Goal: Task Accomplishment & Management: Manage account settings

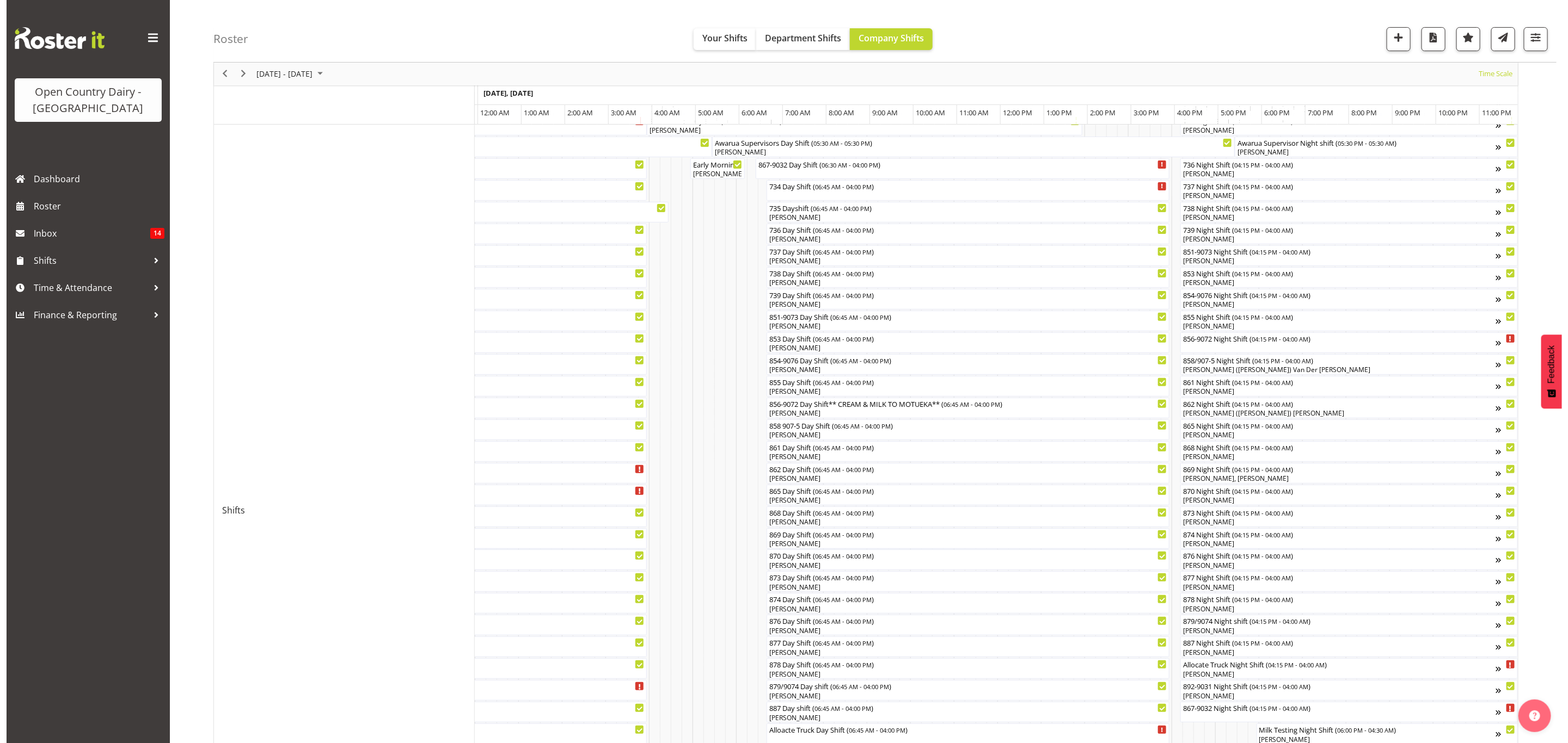
scroll to position [82, 0]
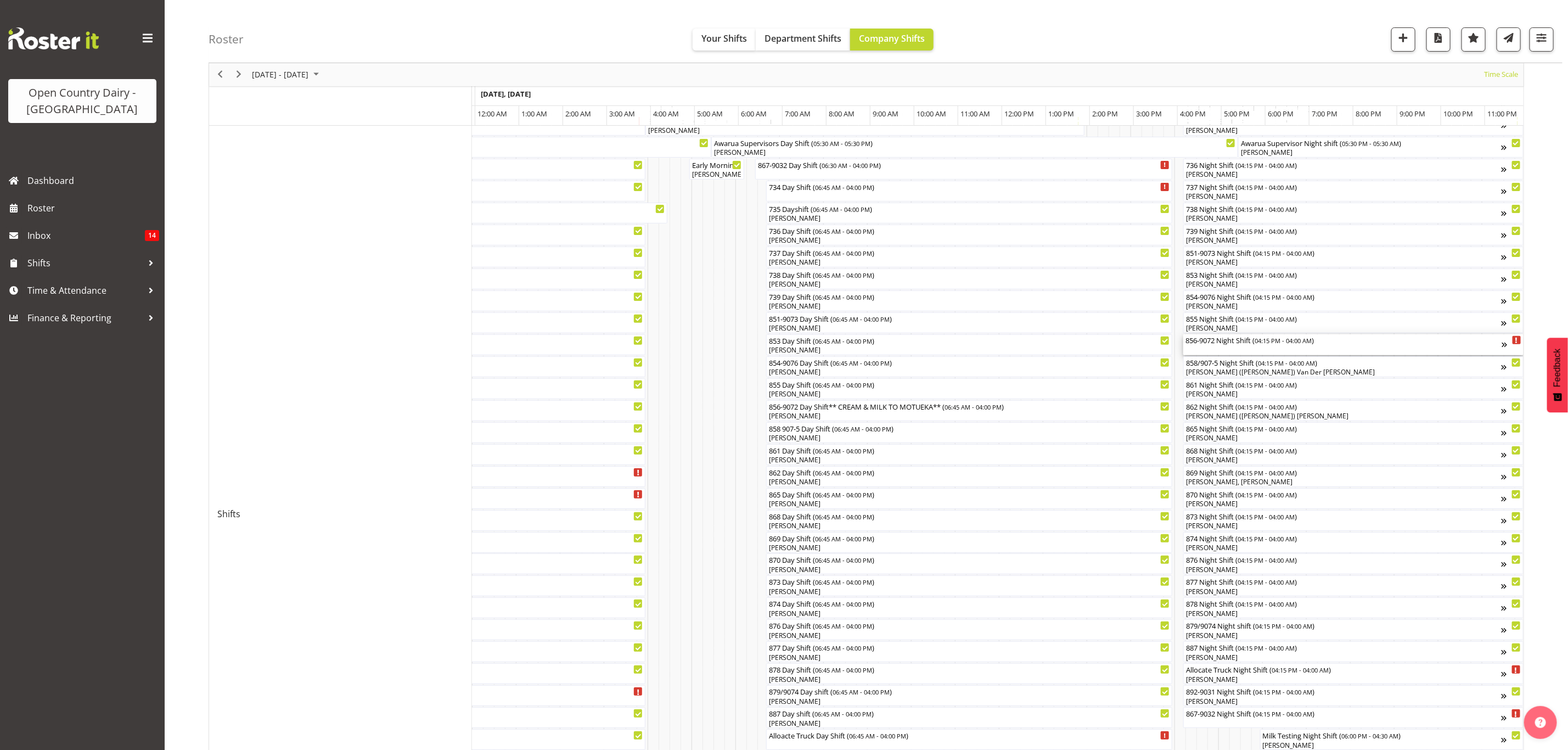
click at [1205, 340] on div "856-9072 Night Shift ( 04:15 PM - 04:00 AM )" at bounding box center [1343, 340] width 317 height 11
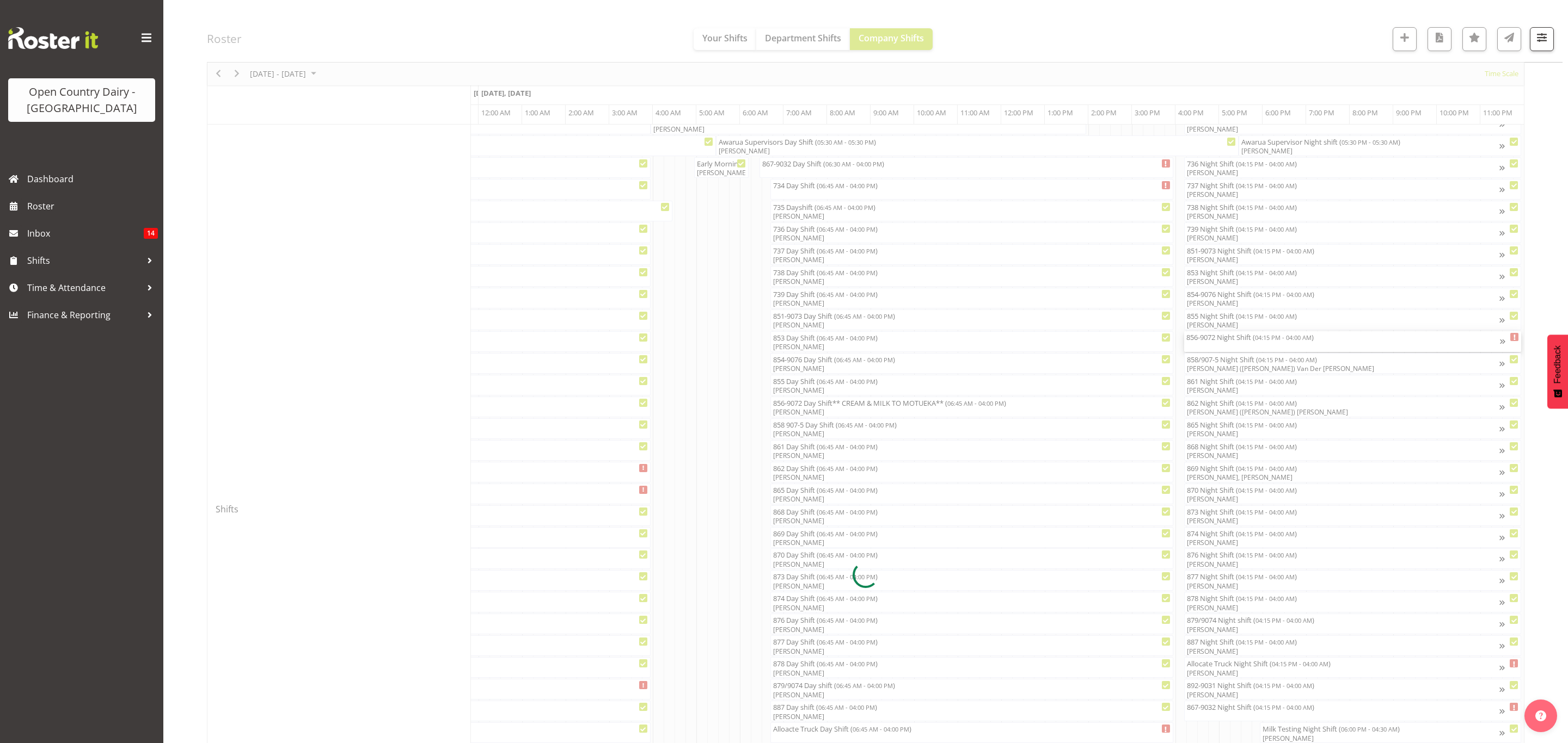
scroll to position [0, 6262]
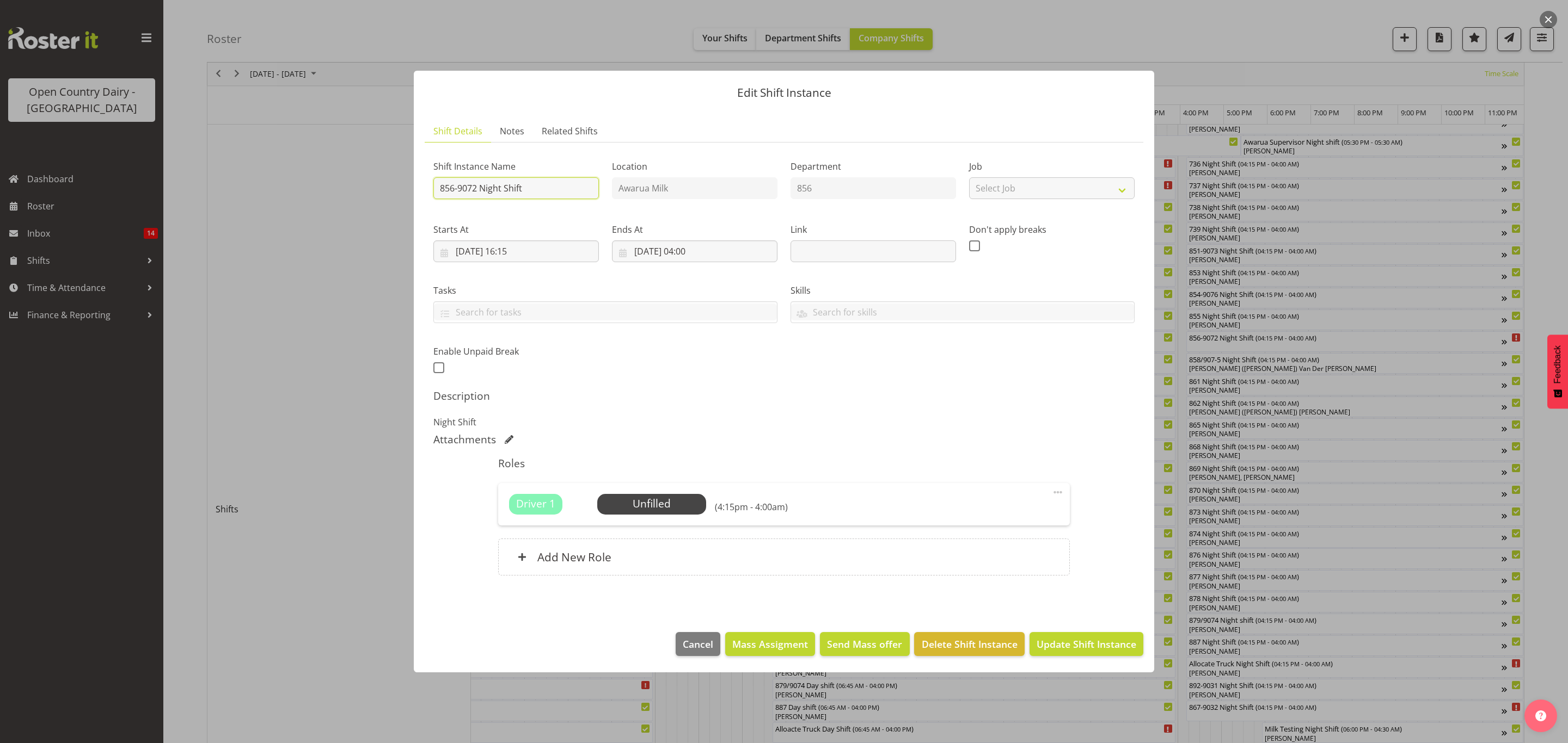
drag, startPoint x: 480, startPoint y: 185, endPoint x: 538, endPoint y: 191, distance: 58.3
click at [538, 191] on input "856-9072 Night Shift" at bounding box center [516, 188] width 165 height 22
click at [486, 189] on input "856-9072 AWay doing cream" at bounding box center [516, 188] width 165 height 22
type input "856-9072 Away doing cream"
click at [1075, 636] on button "Update Shift Instance" at bounding box center [1087, 644] width 114 height 24
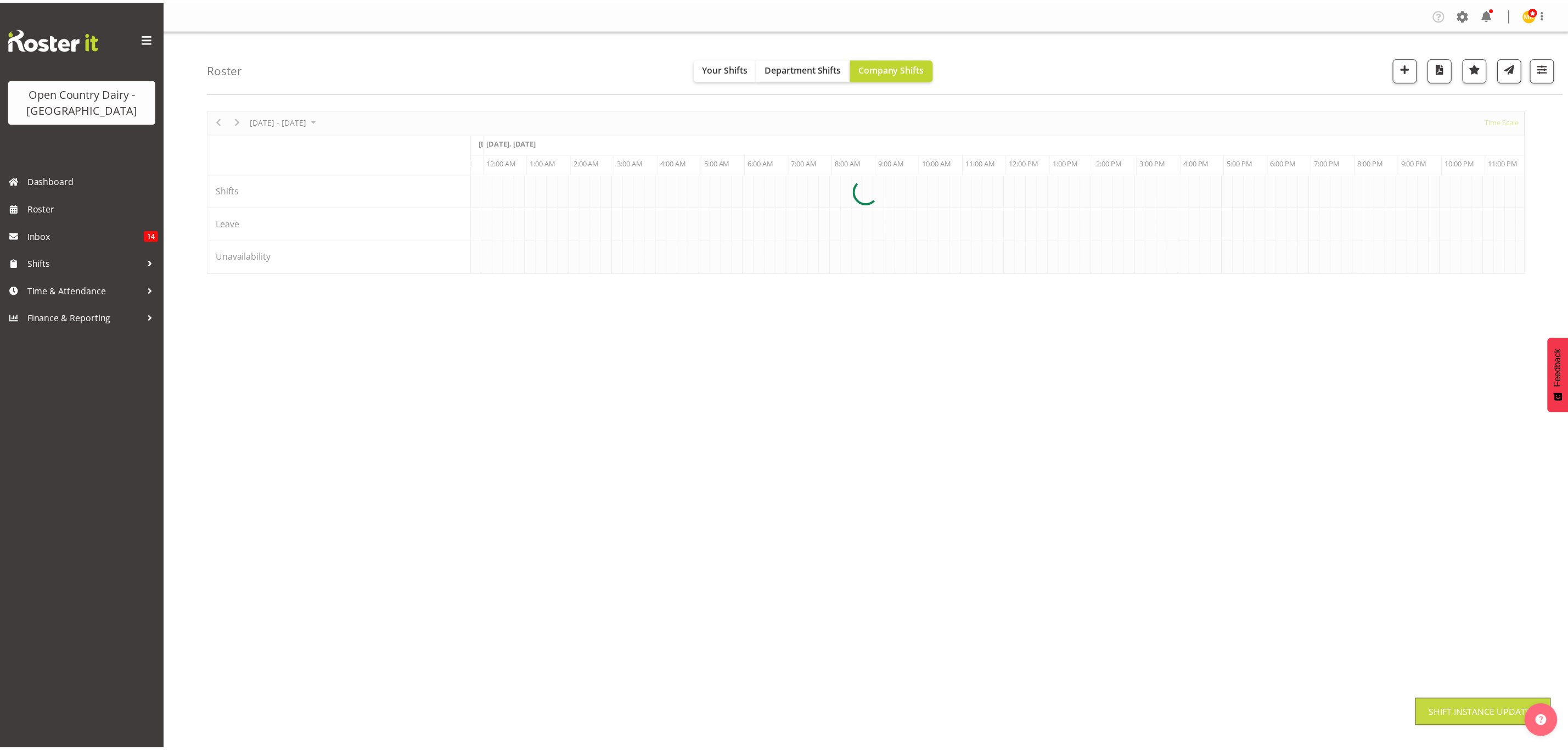
scroll to position [0, 0]
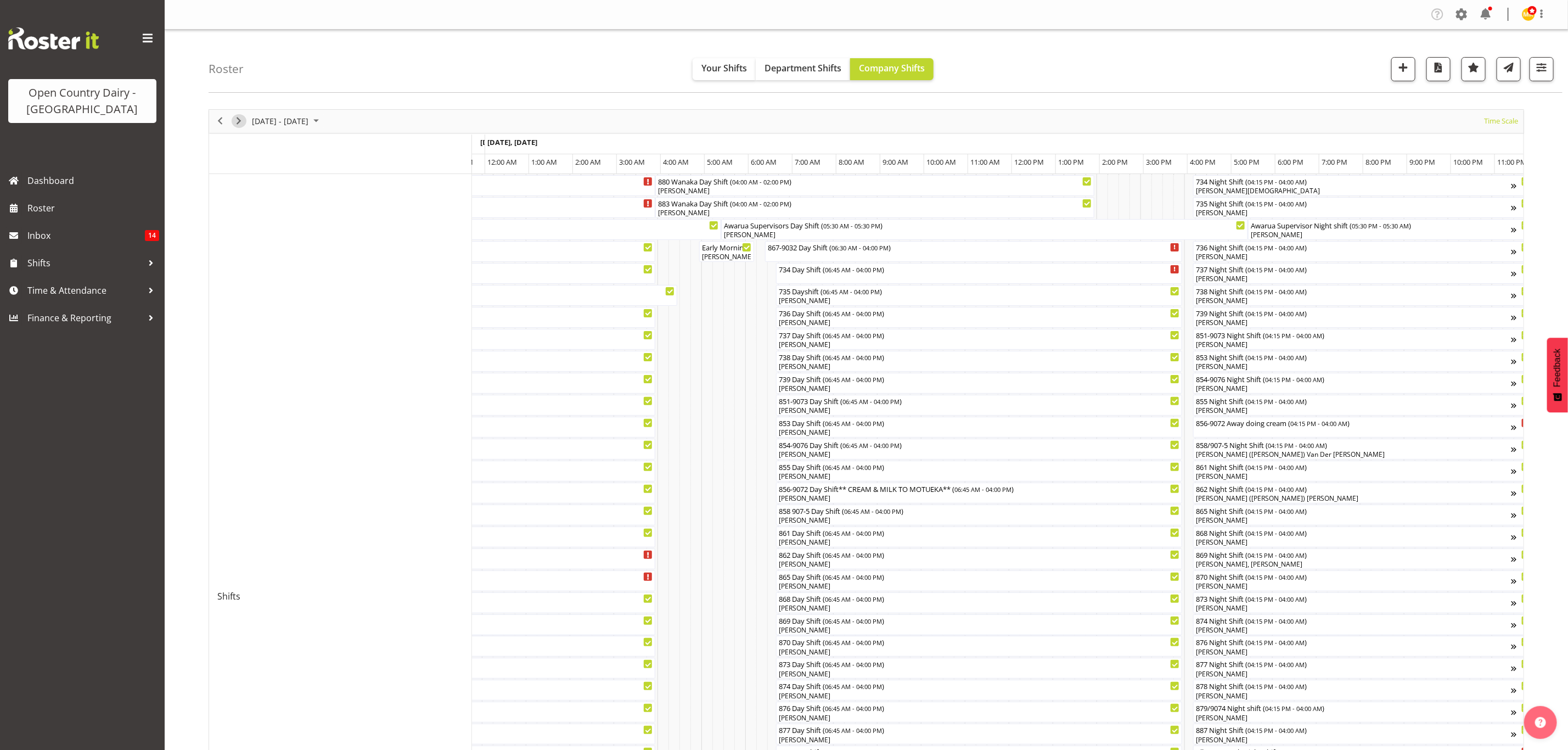
drag, startPoint x: 236, startPoint y: 124, endPoint x: 708, endPoint y: 654, distance: 709.7
click at [236, 124] on span "Next" at bounding box center [238, 121] width 13 height 14
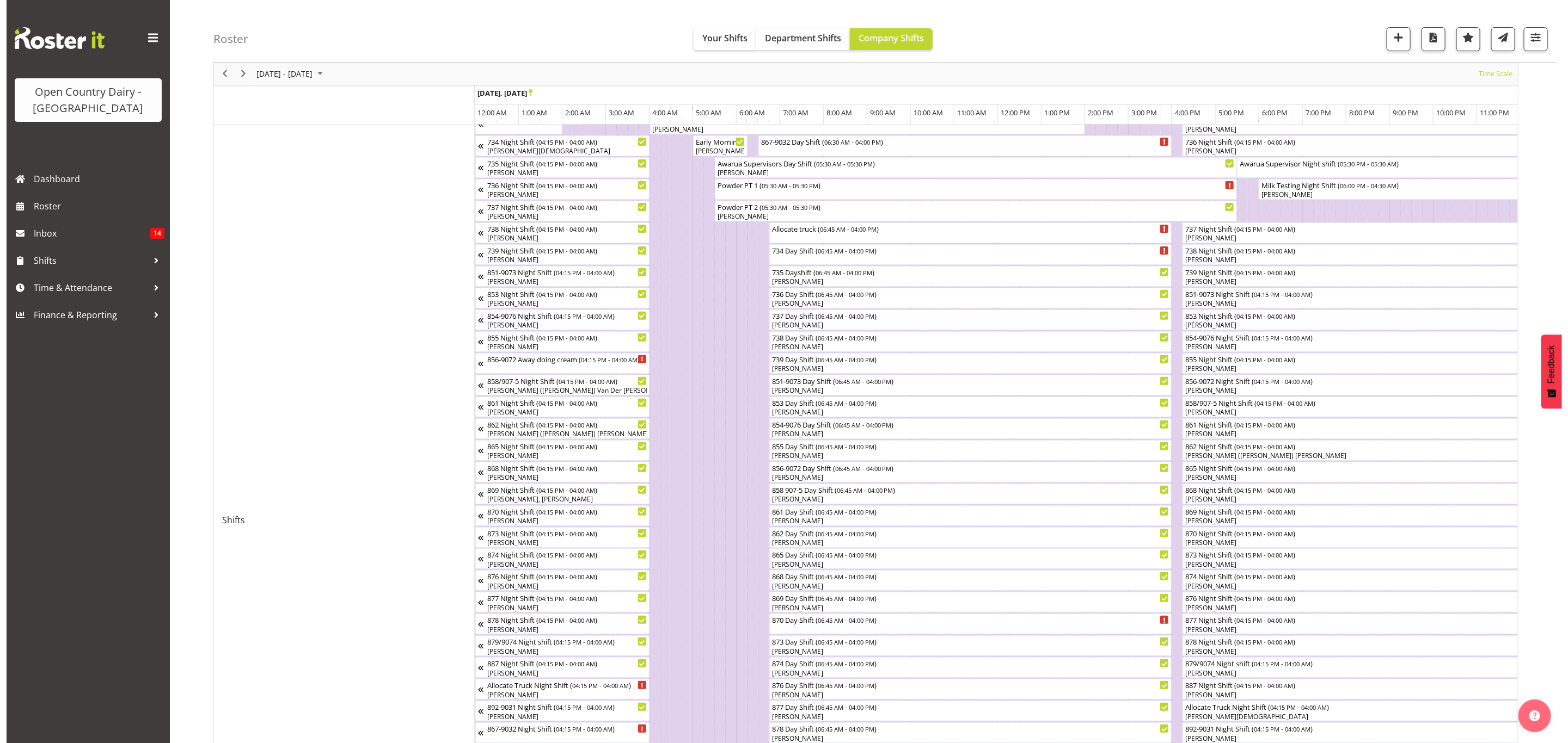
scroll to position [163, 0]
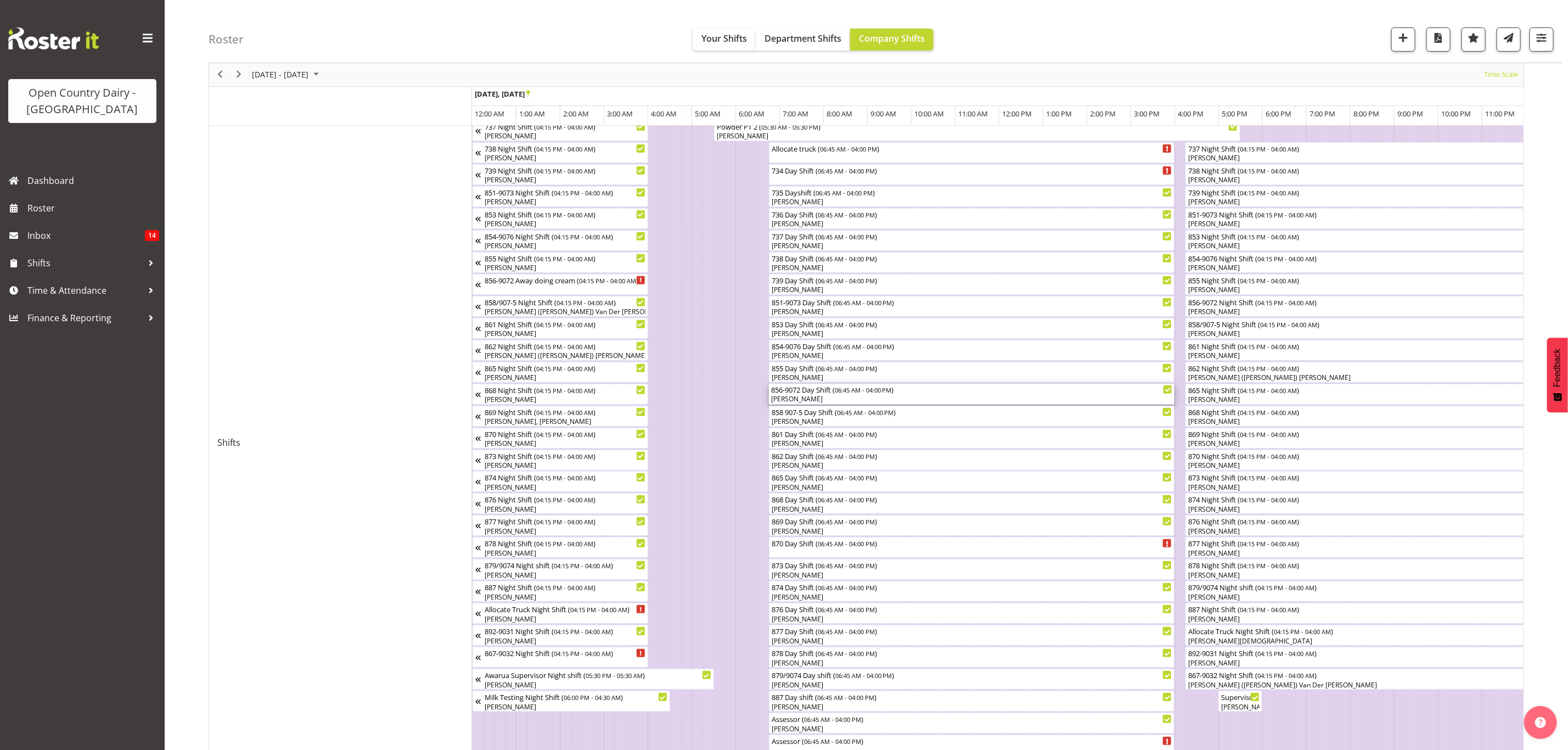
click at [796, 394] on div "856-9072 Day Shift ( 06:45 AM - 04:00 PM ) [PERSON_NAME]" at bounding box center [972, 394] width 402 height 21
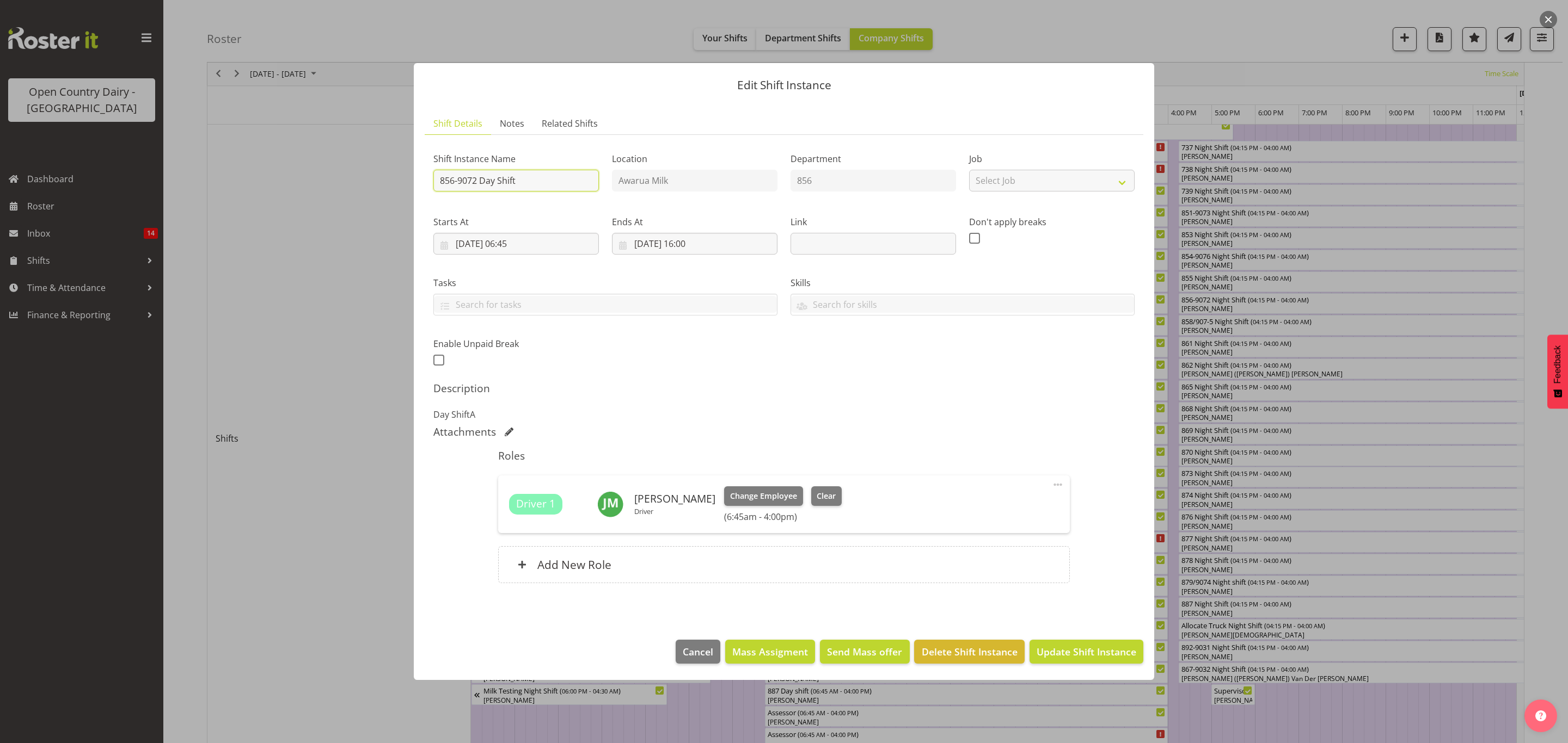
drag, startPoint x: 477, startPoint y: 176, endPoint x: 540, endPoint y: 185, distance: 63.6
click at [540, 185] on input "856-9072 Day Shift" at bounding box center [516, 181] width 165 height 22
click at [479, 179] on input "856-9072Coming back from [GEOGRAPHIC_DATA]" at bounding box center [516, 181] width 165 height 22
click at [580, 179] on input "856-9072 **Coming back from [GEOGRAPHIC_DATA]" at bounding box center [516, 181] width 165 height 22
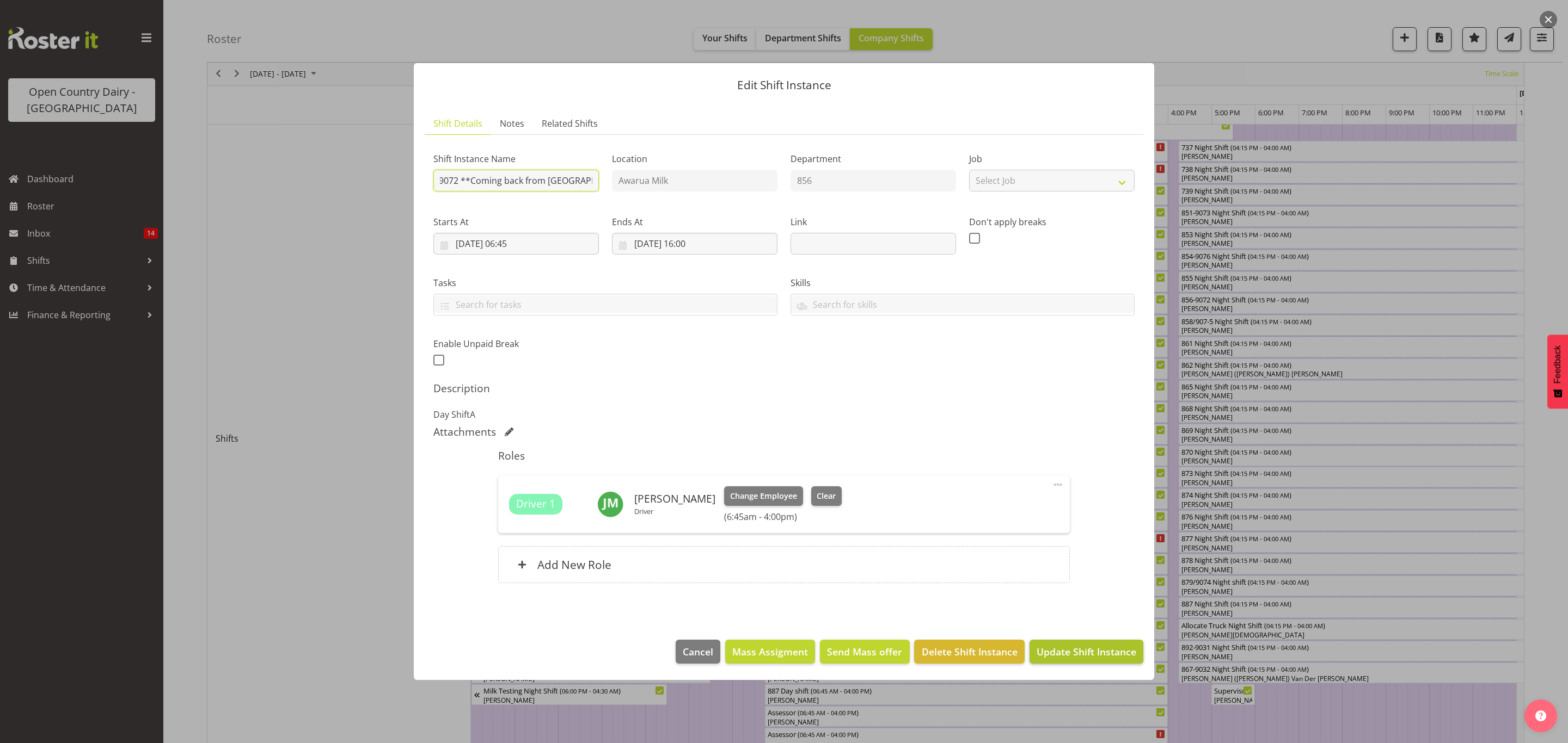
type input "856-9072 **Coming back from [GEOGRAPHIC_DATA]**"
click at [1060, 657] on span "Update Shift Instance" at bounding box center [1087, 652] width 100 height 14
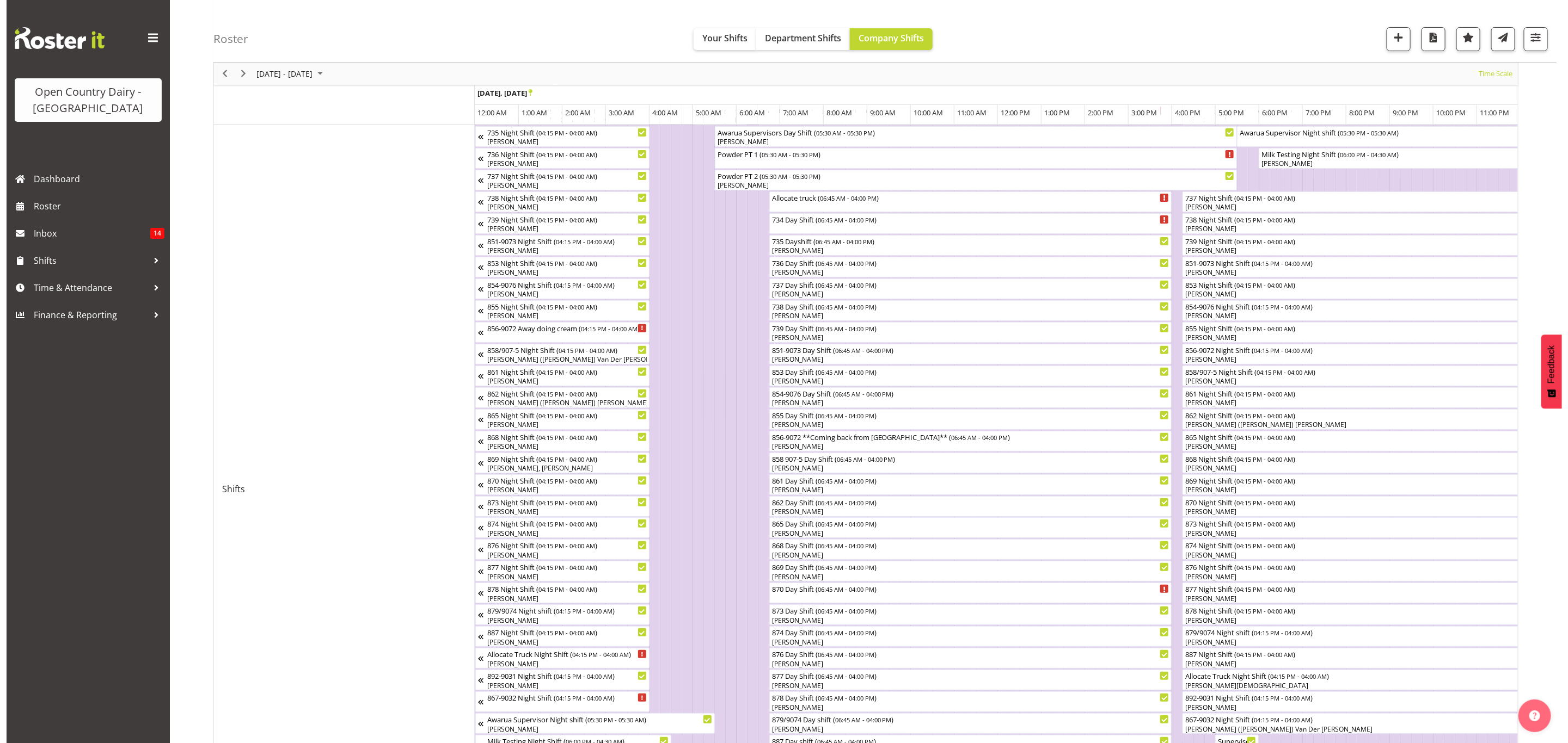
scroll to position [82, 0]
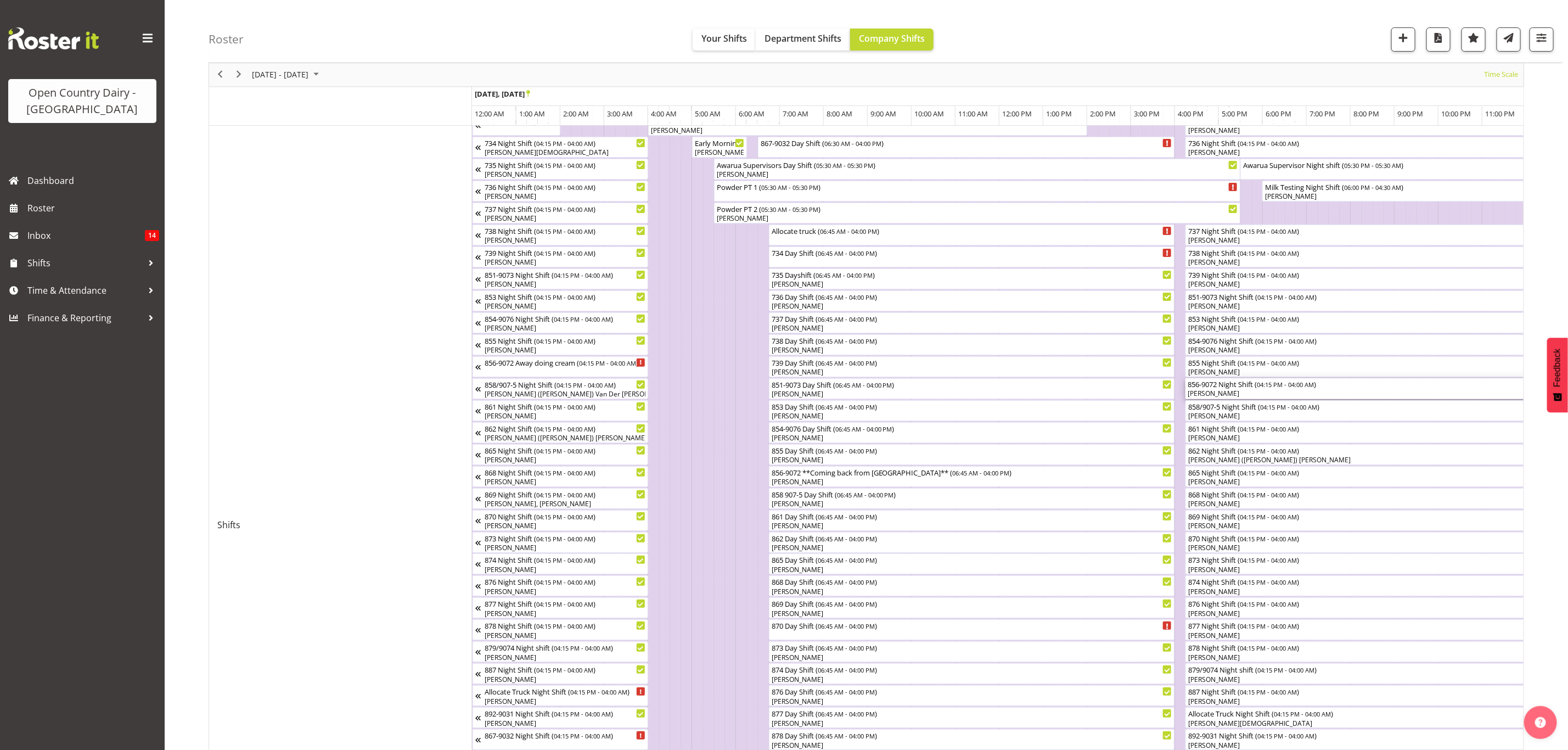
click at [1218, 386] on div "856-9072 Night Shift ( 04:15 PM - 04:00 AM )" at bounding box center [1443, 384] width 512 height 11
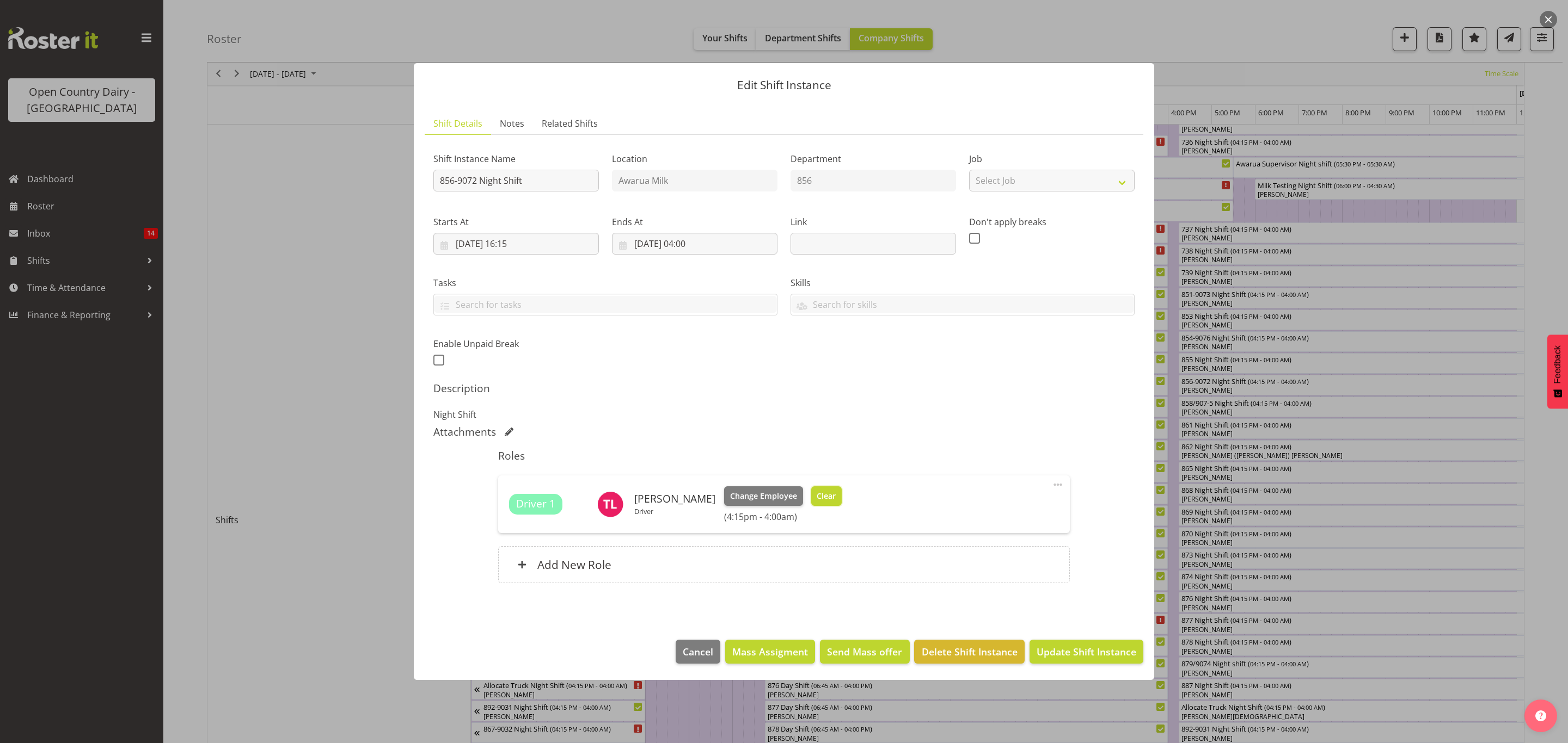
click at [825, 501] on span "Clear" at bounding box center [826, 496] width 19 height 12
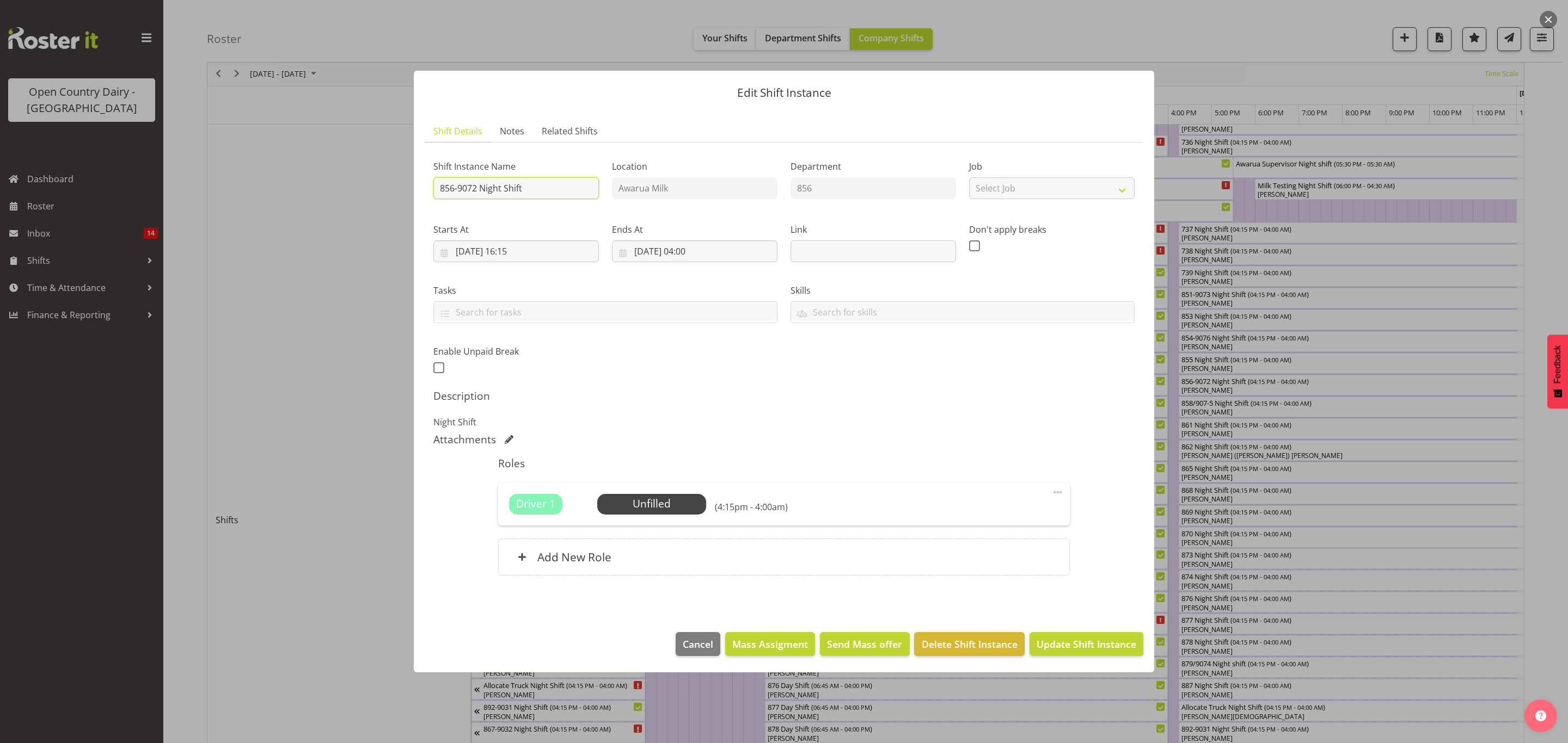
drag, startPoint x: 481, startPoint y: 186, endPoint x: 533, endPoint y: 189, distance: 52.1
click at [533, 189] on input "856-9072 Night Shift" at bounding box center [516, 188] width 165 height 22
type input "856-9072 ** coming back from [GEOGRAPHIC_DATA]**"
click at [1106, 646] on span "Update Shift Instance" at bounding box center [1087, 644] width 100 height 14
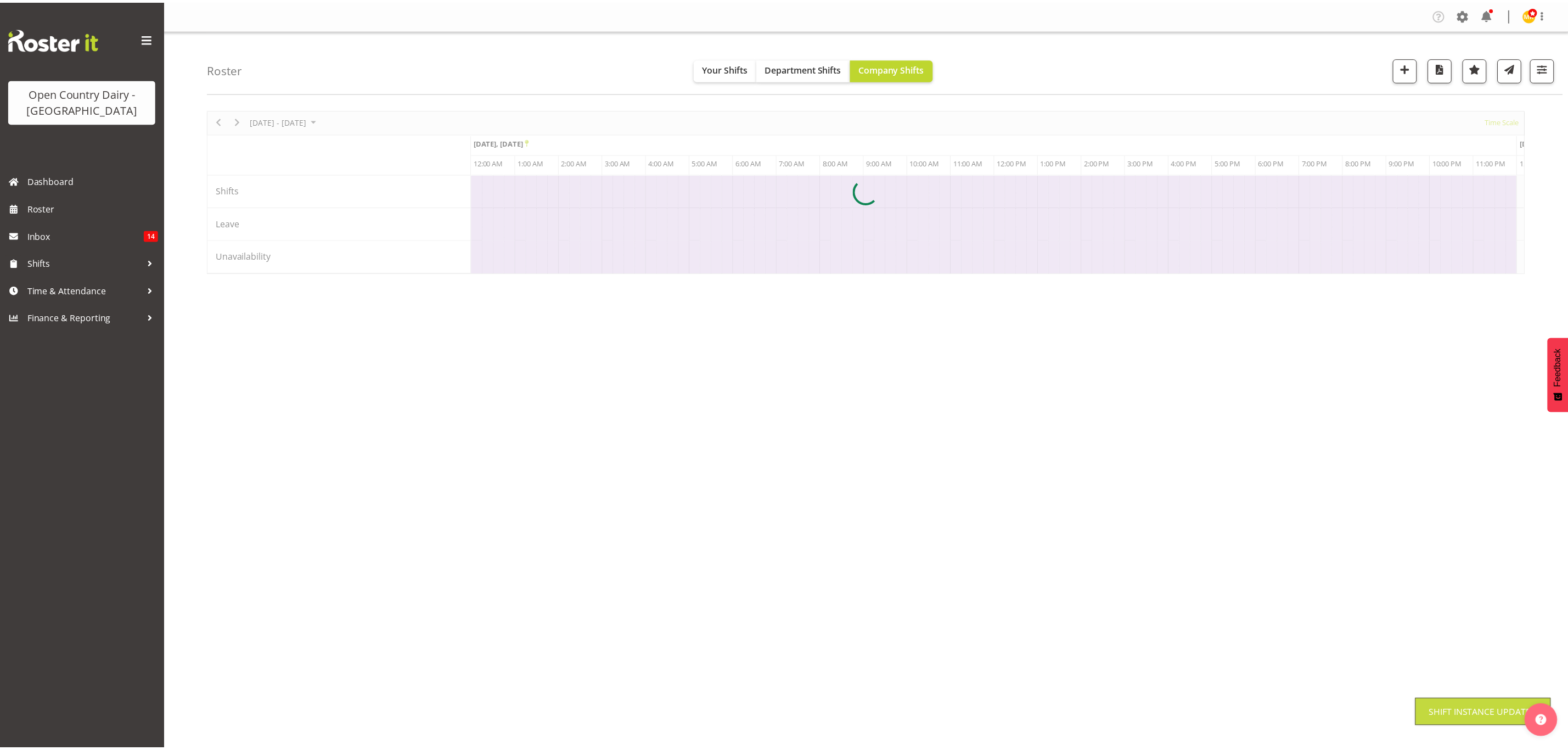
scroll to position [0, 0]
